Goal: Communication & Community: Answer question/provide support

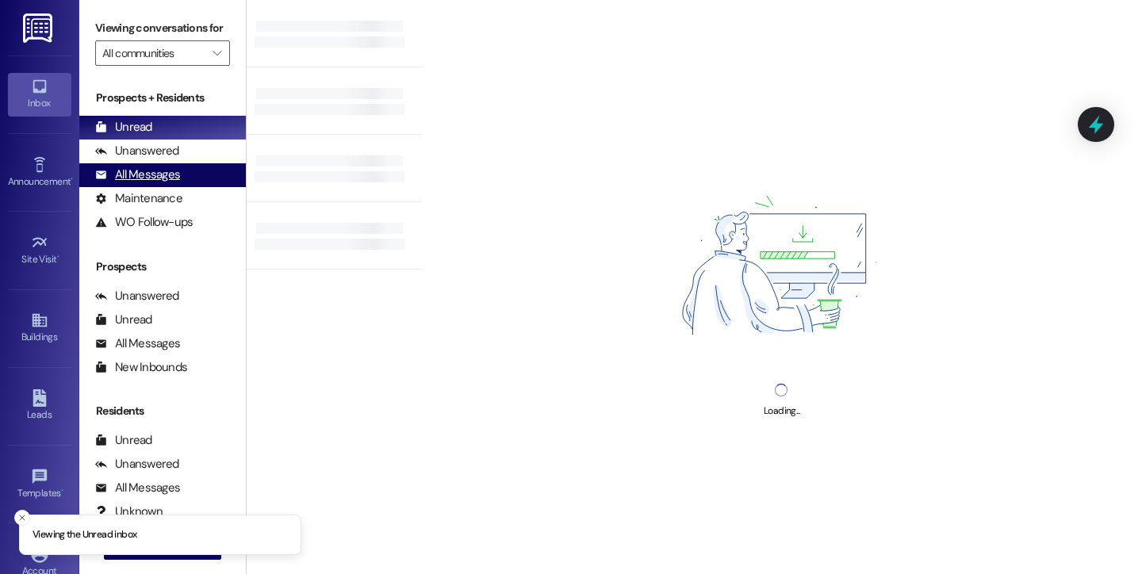
click at [157, 183] on div "All Messages" at bounding box center [137, 175] width 85 height 17
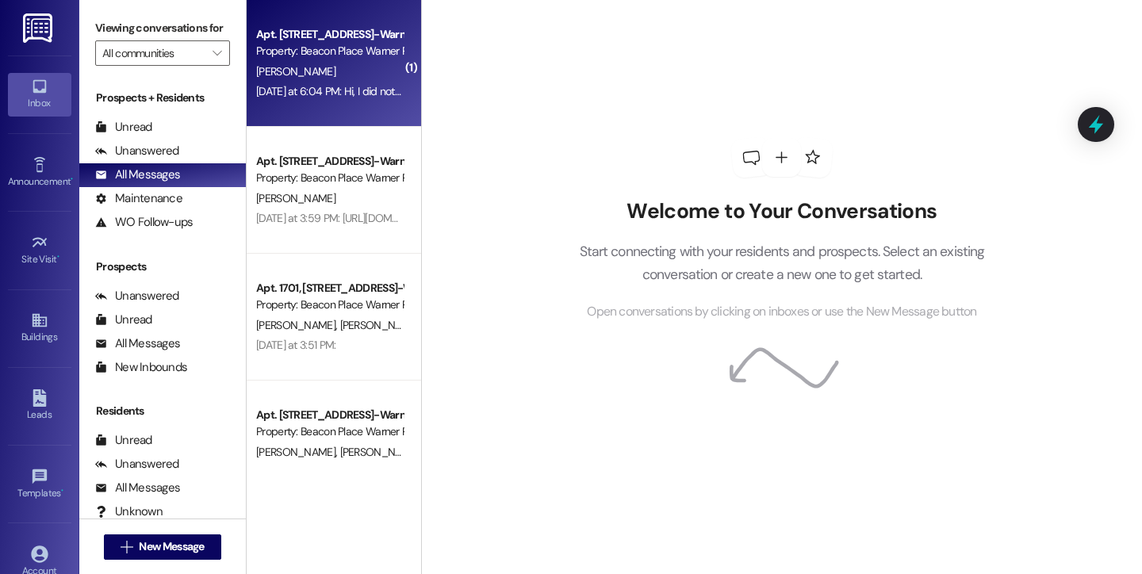
click at [305, 88] on div "[DATE] at 6:04 PM: Hi, I did not receive any email from IMS communities/Brivo. …" at bounding box center [485, 91] width 458 height 14
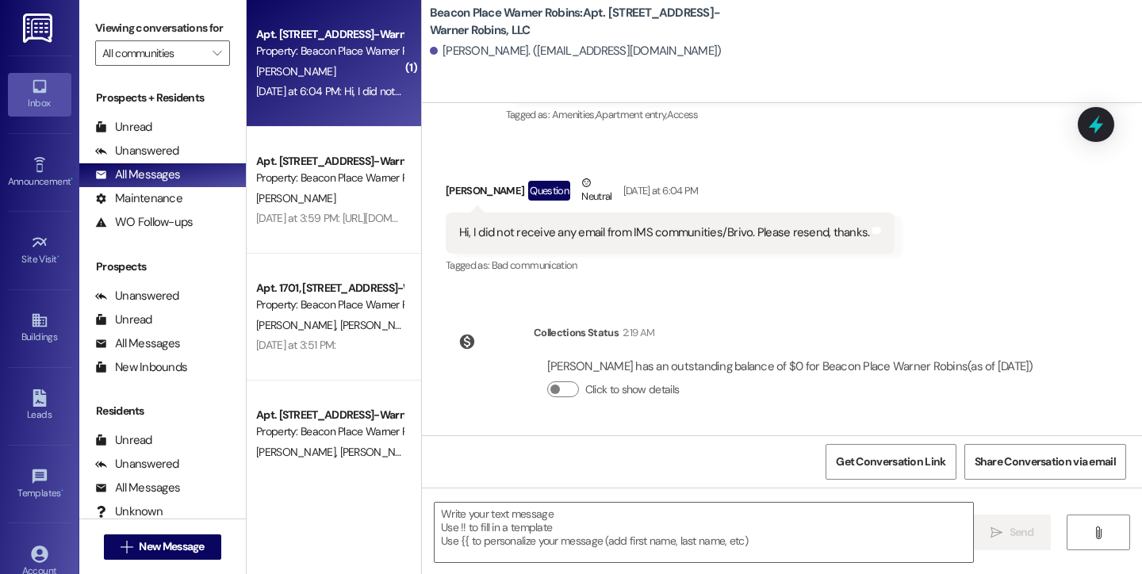
scroll to position [34466, 0]
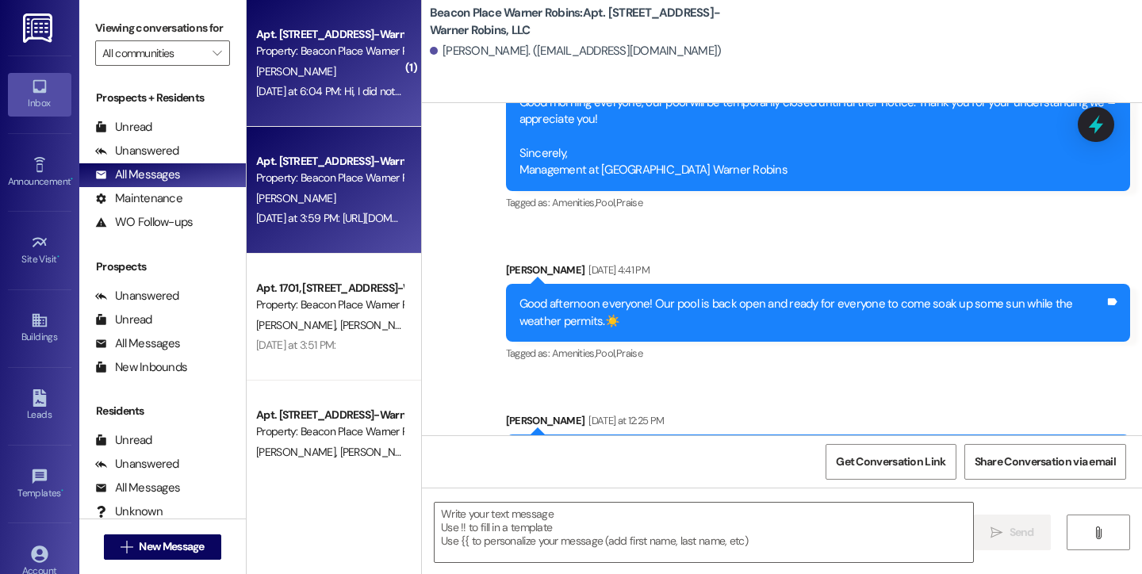
click at [308, 195] on div "[PERSON_NAME]" at bounding box center [330, 199] width 150 height 20
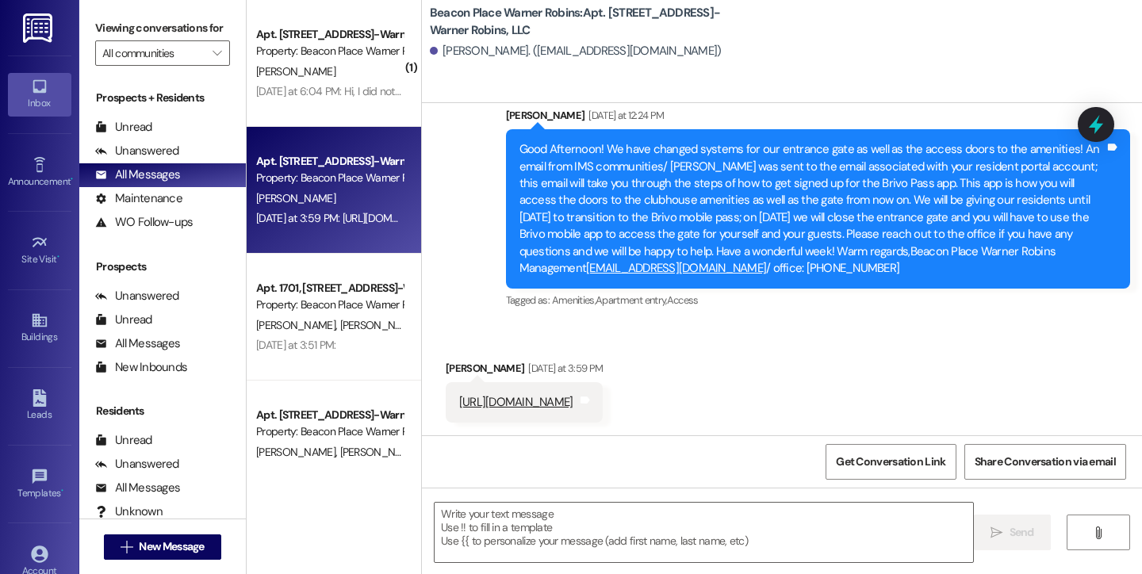
scroll to position [5452, 0]
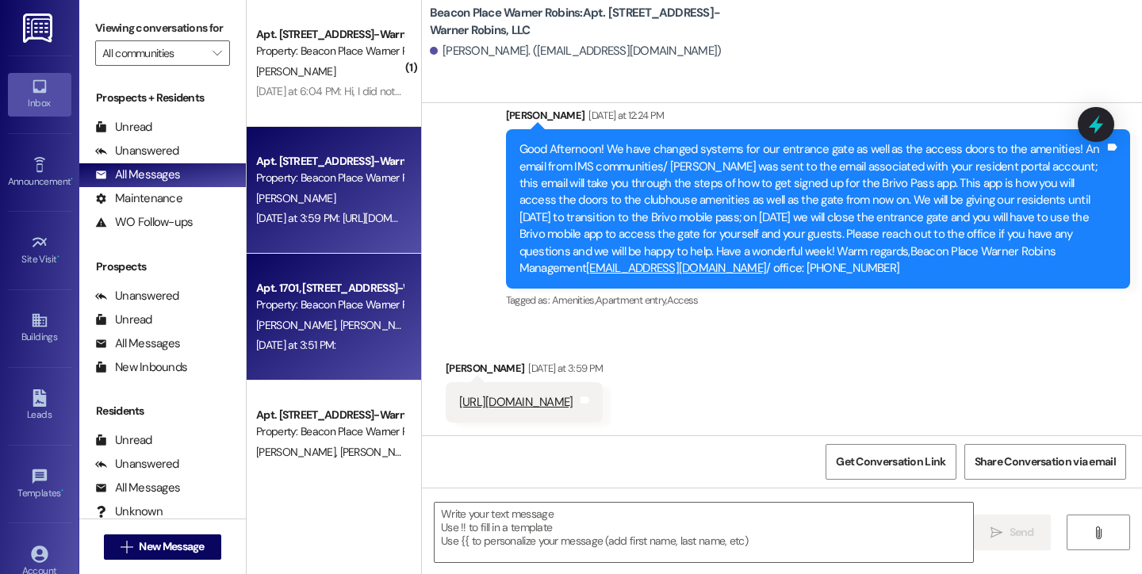
click at [323, 316] on div "[PERSON_NAME] [PERSON_NAME]" at bounding box center [330, 326] width 150 height 20
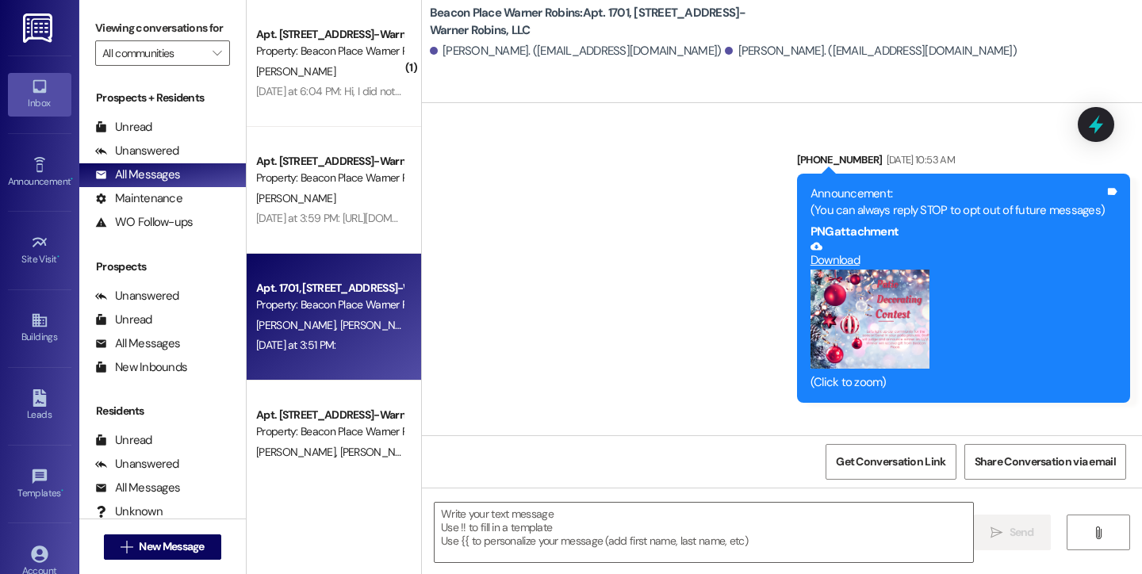
scroll to position [13714, 0]
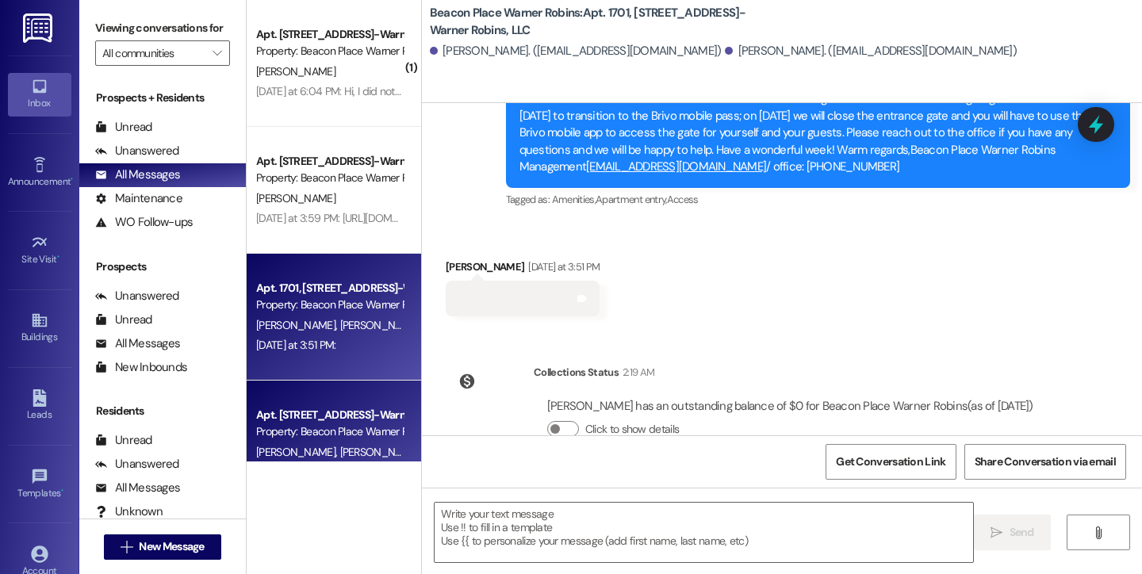
click at [310, 421] on div "Apt. [STREET_ADDRESS]-Warner Robins, LLC" at bounding box center [329, 415] width 147 height 17
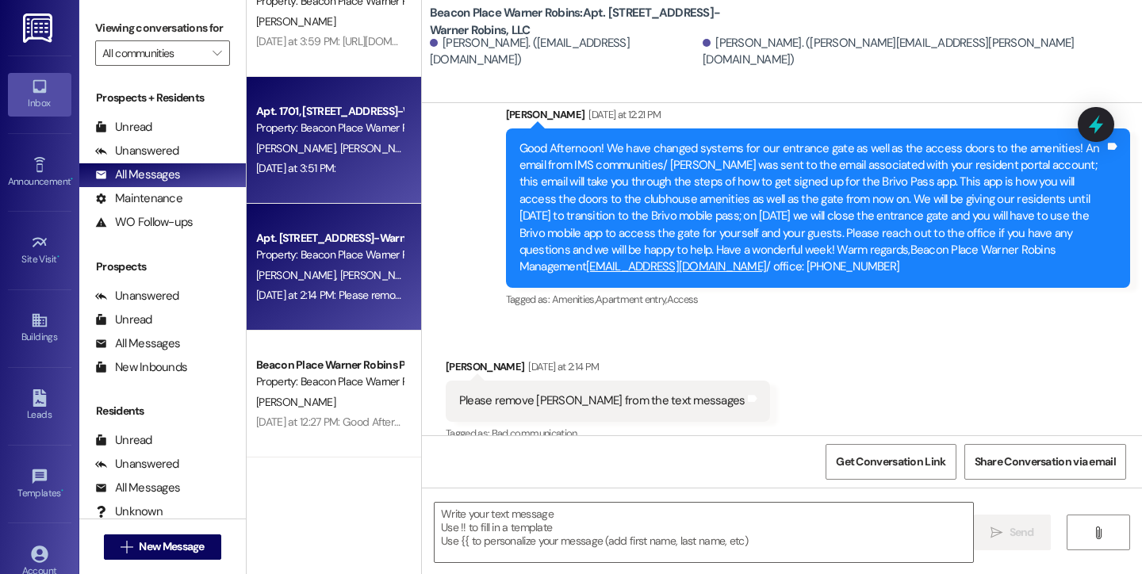
scroll to position [178, 0]
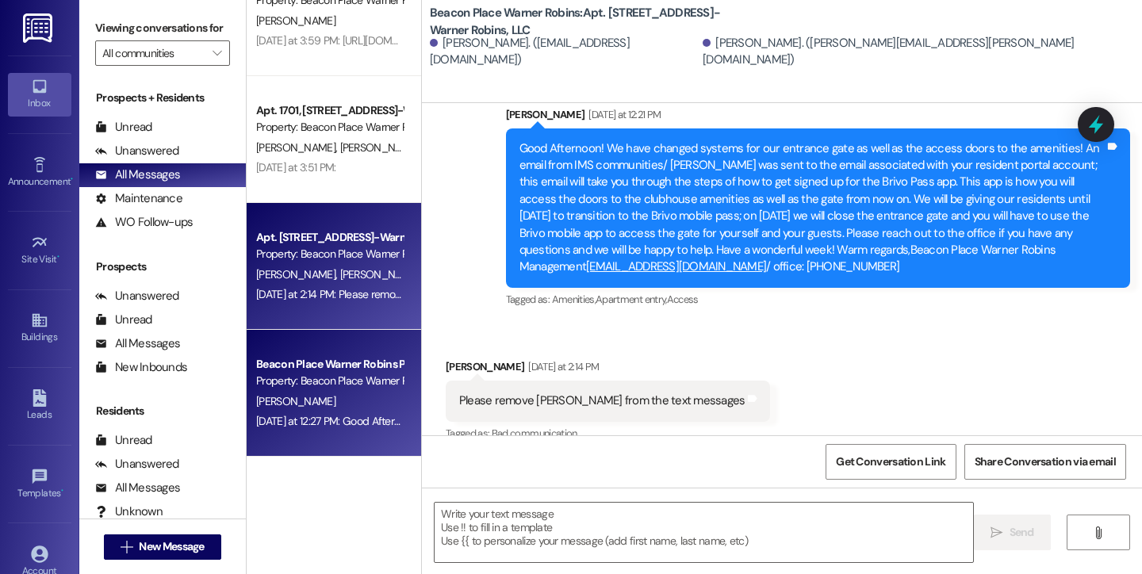
click at [315, 388] on div "Property: Beacon Place Warner Robins" at bounding box center [329, 381] width 147 height 17
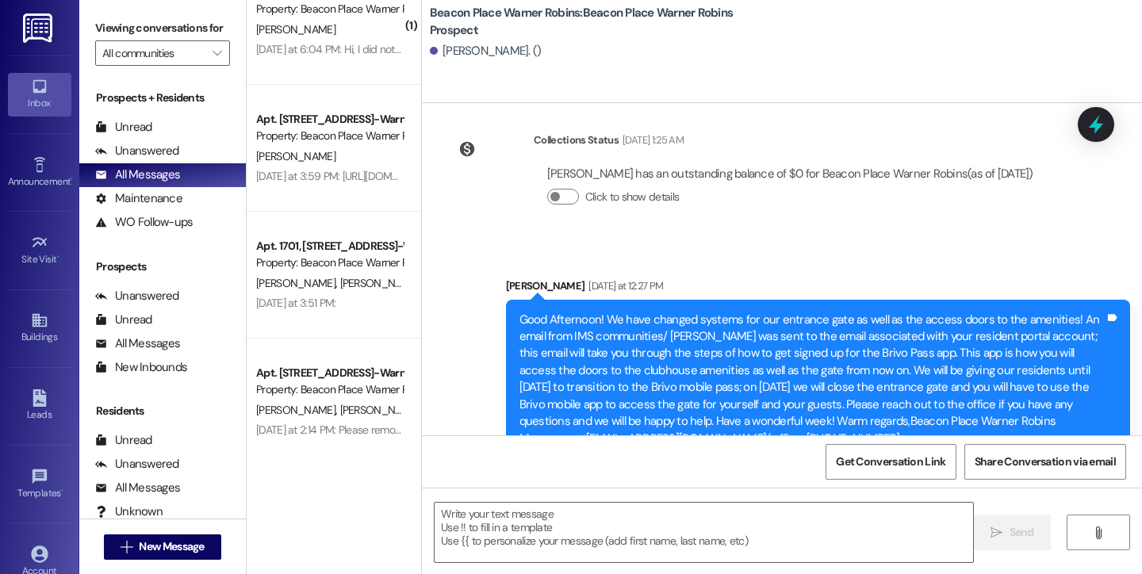
scroll to position [0, 0]
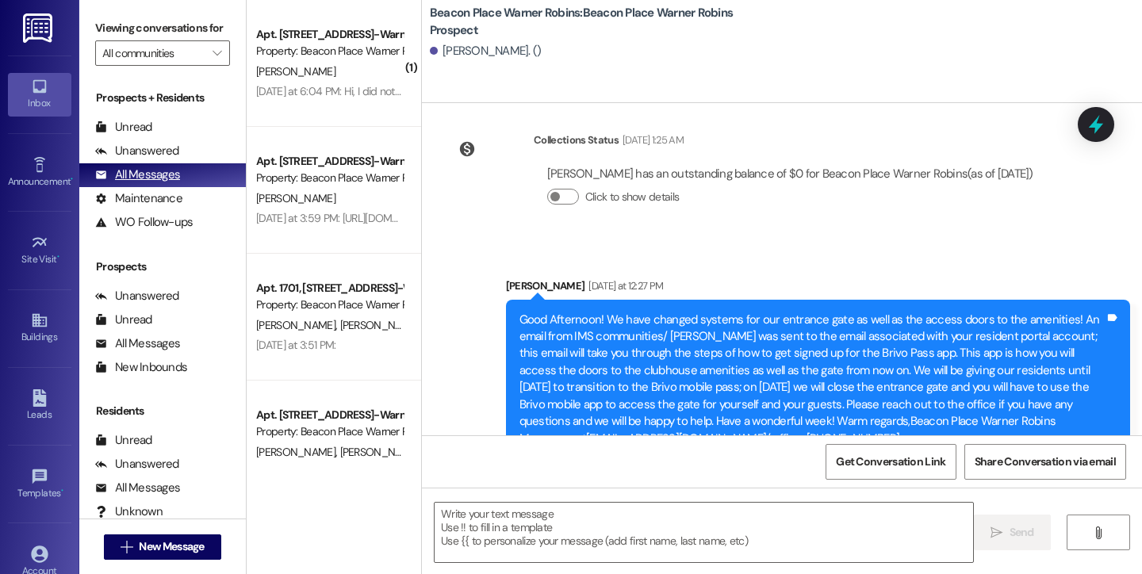
click at [128, 183] on div "All Messages" at bounding box center [137, 175] width 85 height 17
click at [144, 136] on div "Unread" at bounding box center [123, 127] width 57 height 17
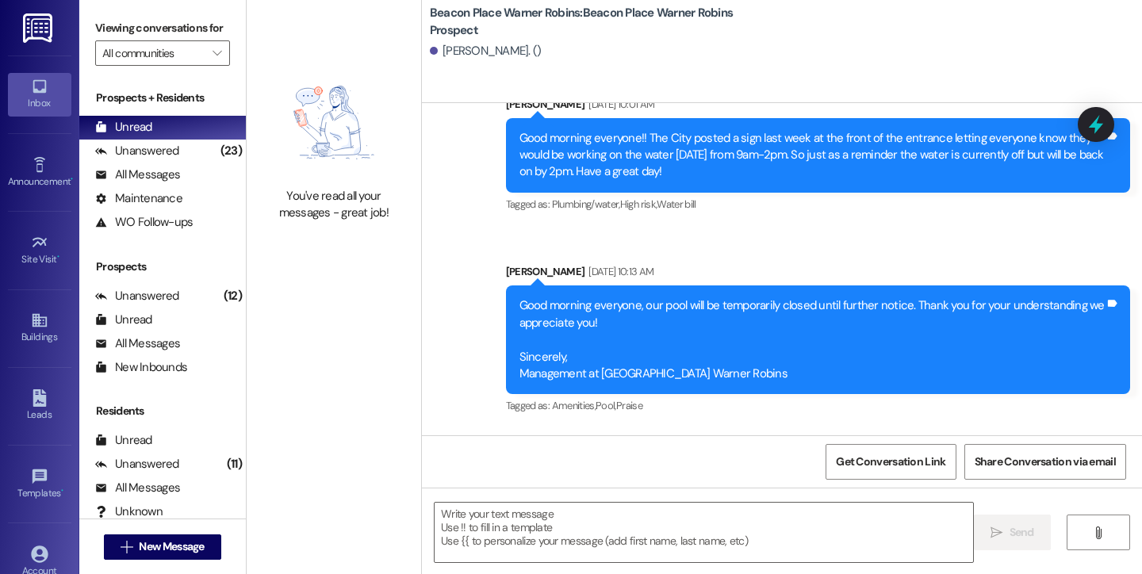
scroll to position [637, 0]
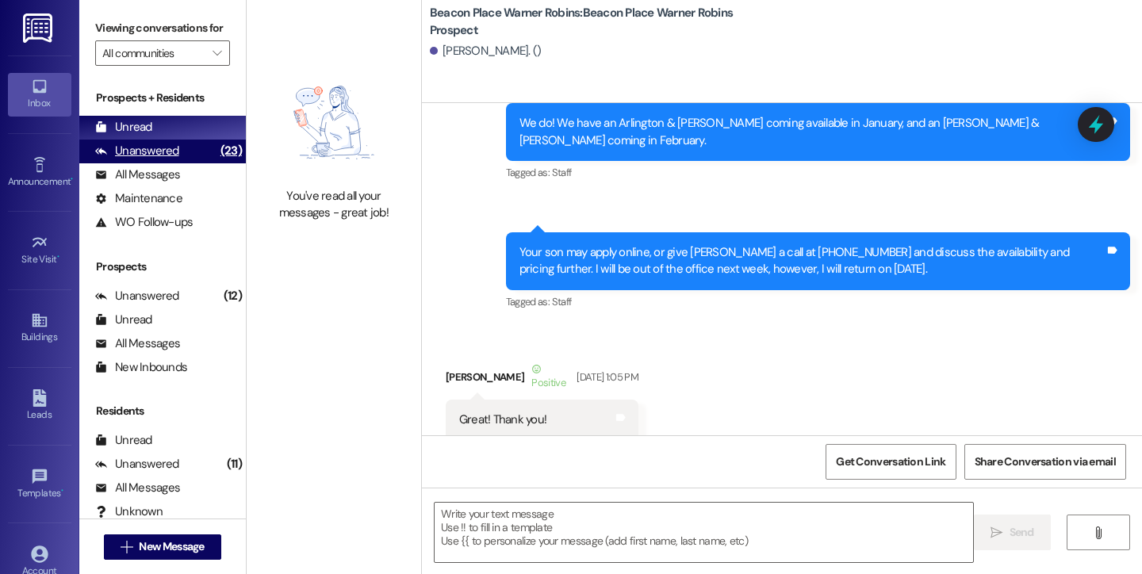
click at [167, 159] on div "Unanswered" at bounding box center [137, 151] width 84 height 17
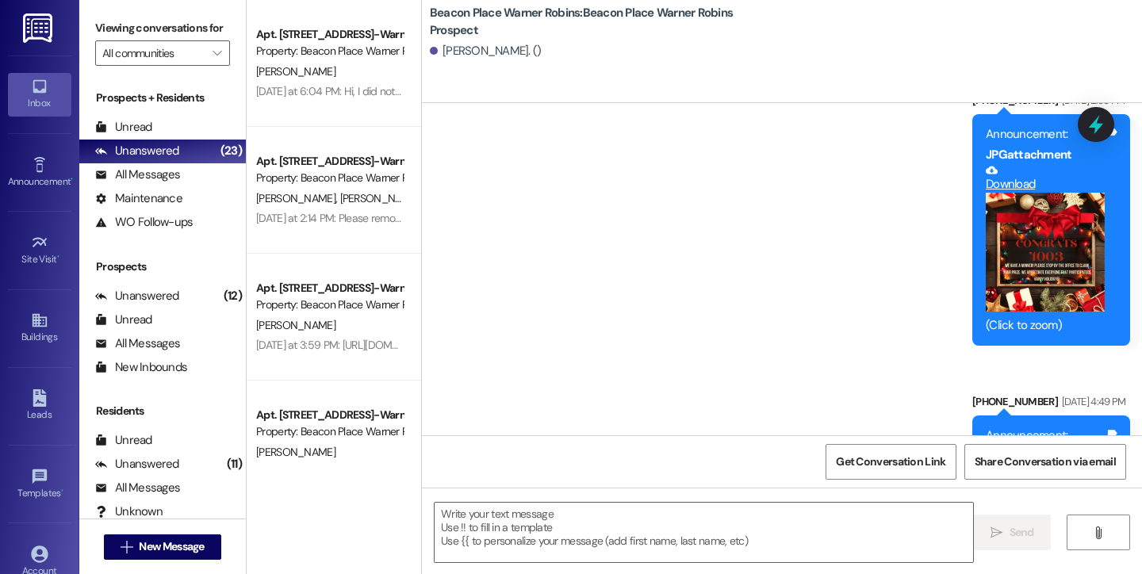
scroll to position [7742, 0]
